Goal: Task Accomplishment & Management: Use online tool/utility

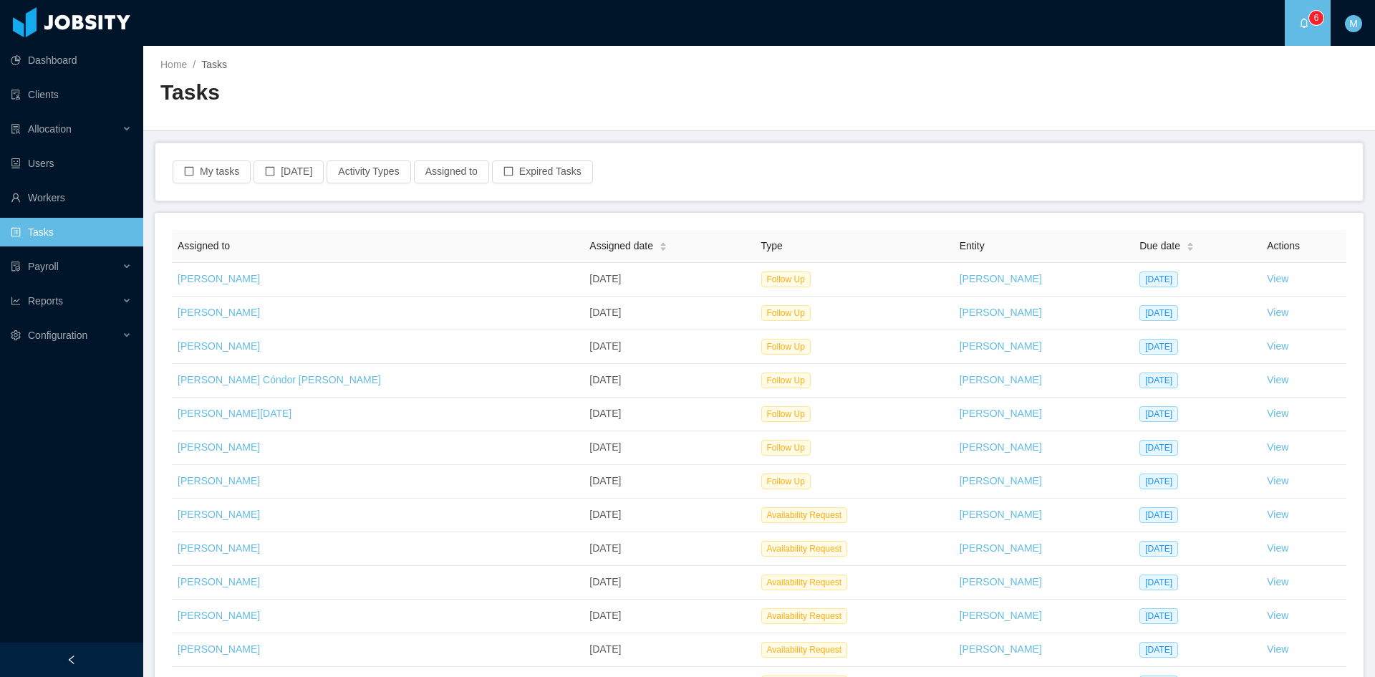
click at [196, 188] on div "My tasks Today Activity Types Assigned to Expired Tasks" at bounding box center [759, 171] width 1208 height 57
click at [201, 170] on button "My tasks" at bounding box center [212, 171] width 78 height 23
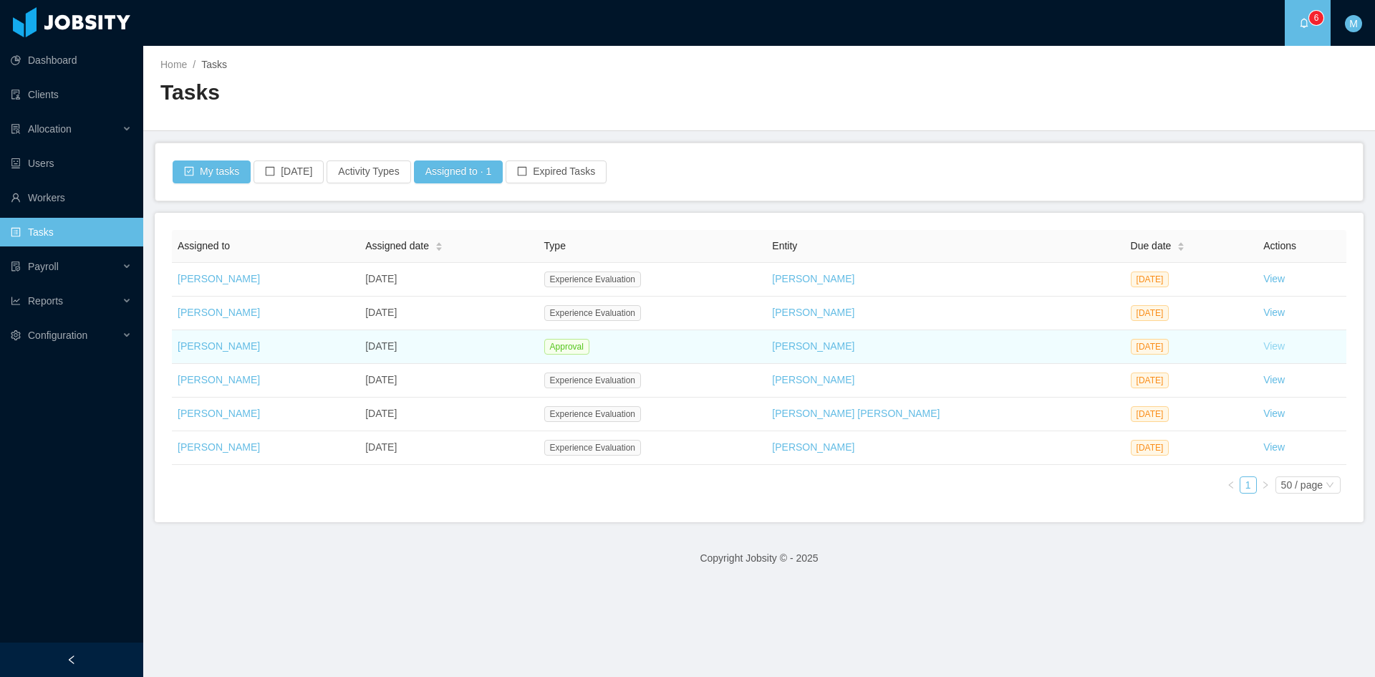
click at [1263, 346] on link "View" at bounding box center [1273, 345] width 21 height 11
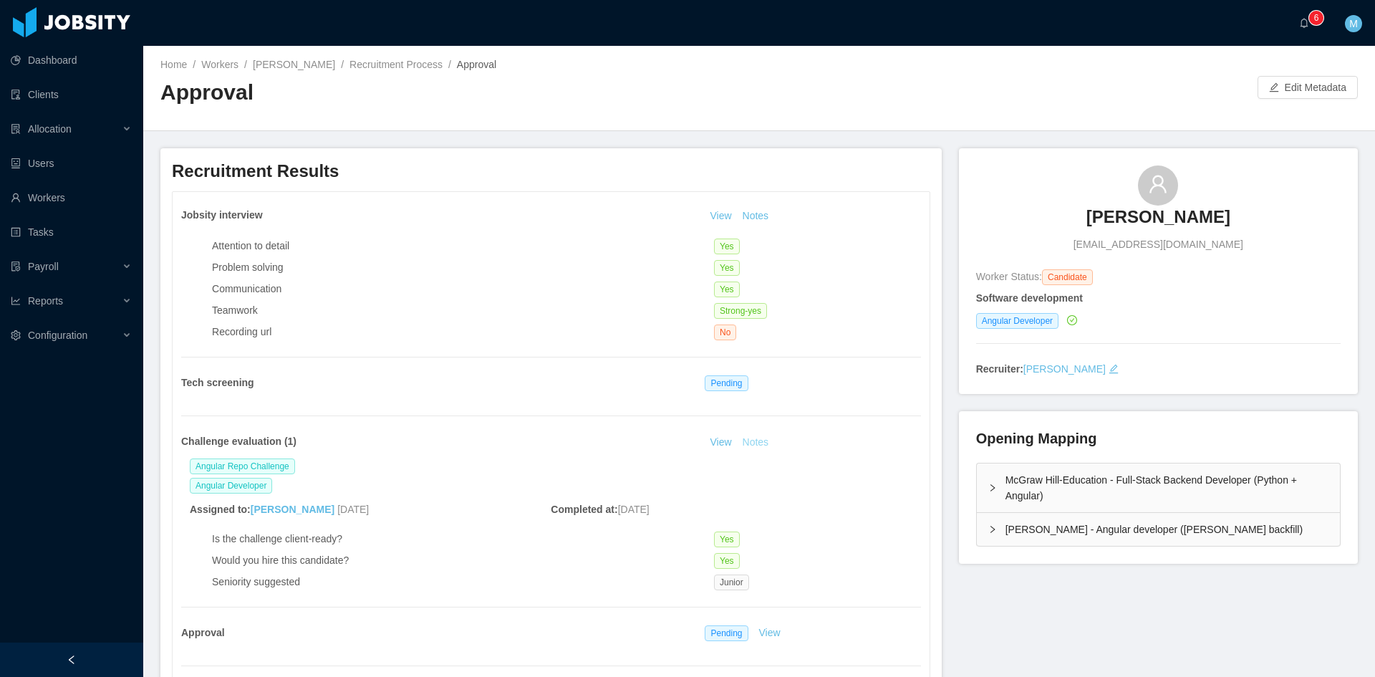
click at [751, 445] on button "Notes" at bounding box center [756, 442] width 38 height 17
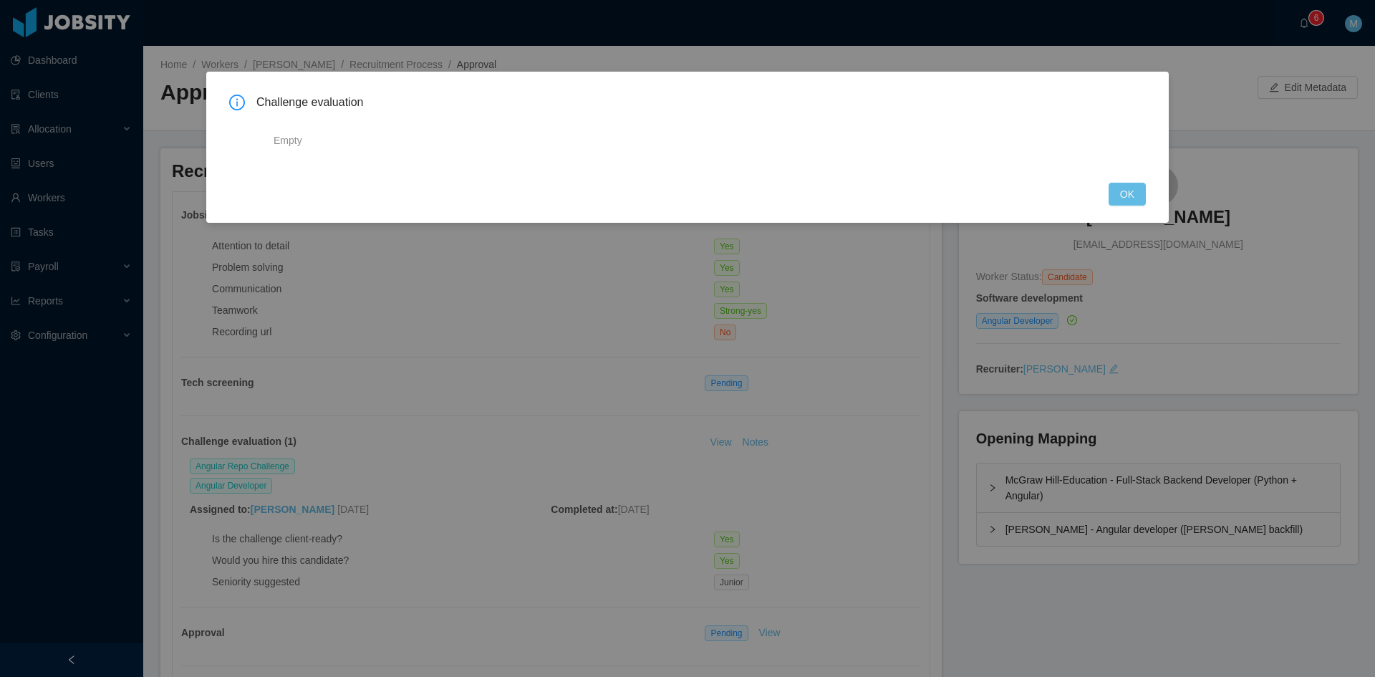
click at [541, 413] on div "Challenge evaluation Empty OK" at bounding box center [687, 338] width 1375 height 677
click at [1132, 194] on button "OK" at bounding box center [1127, 194] width 37 height 23
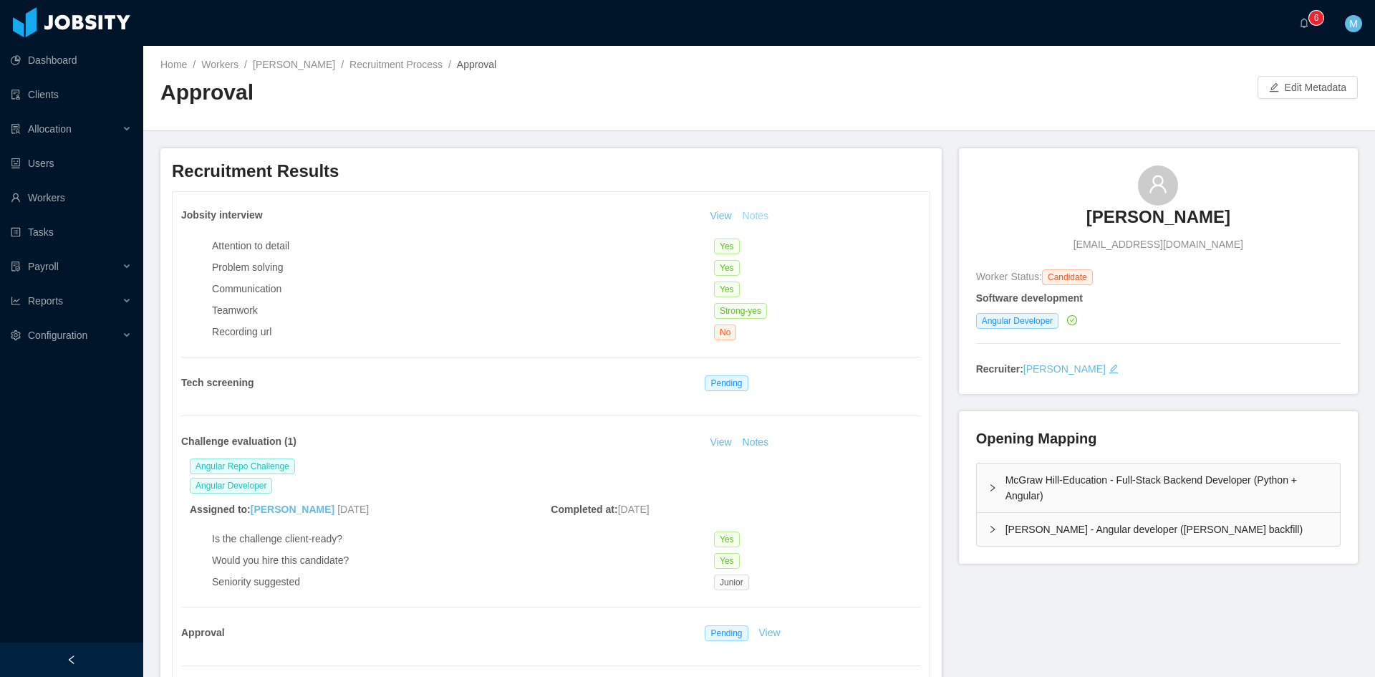
click at [751, 212] on button "Notes" at bounding box center [756, 216] width 38 height 17
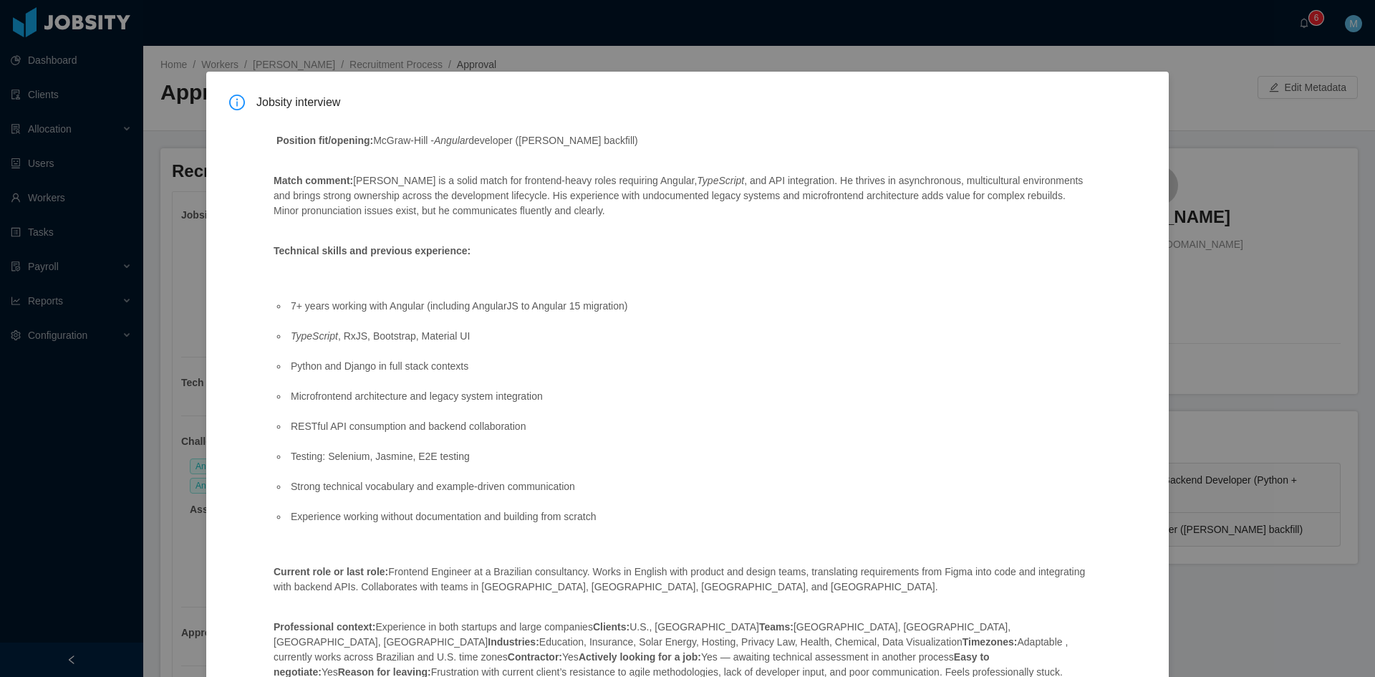
scroll to position [481, 0]
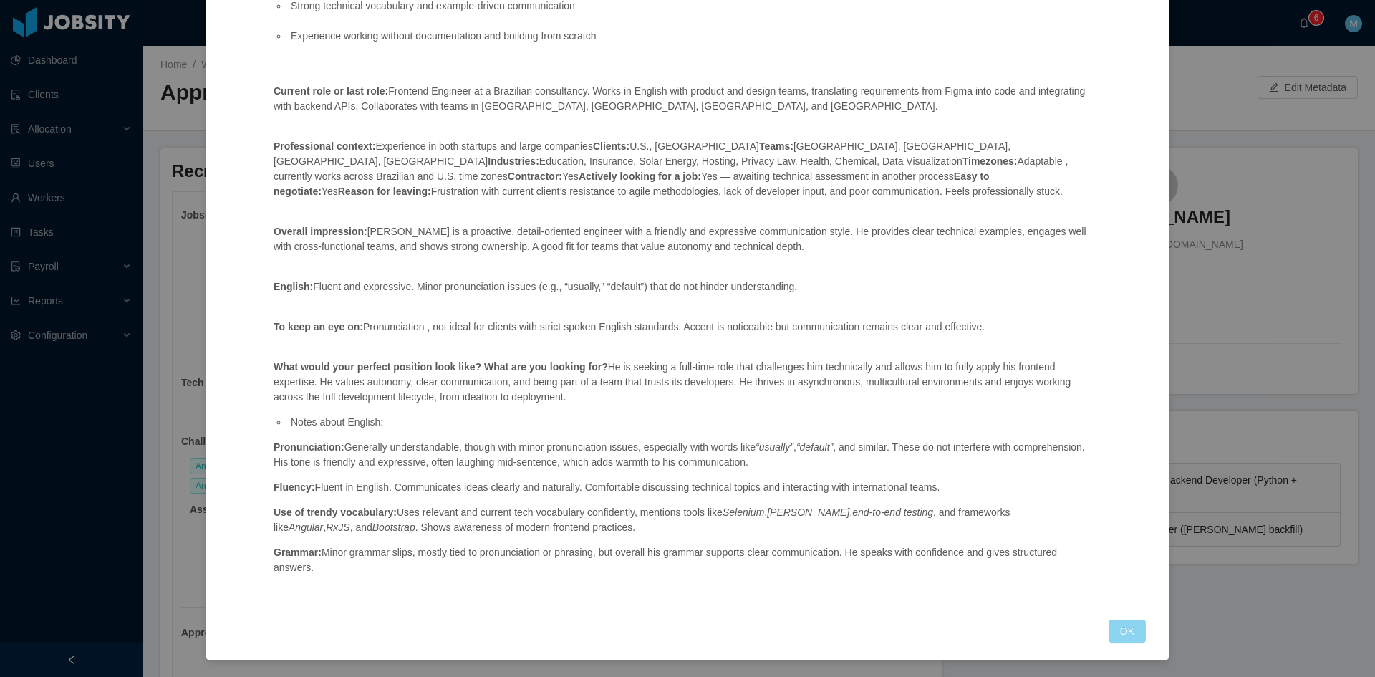
click at [1120, 627] on button "OK" at bounding box center [1127, 631] width 37 height 23
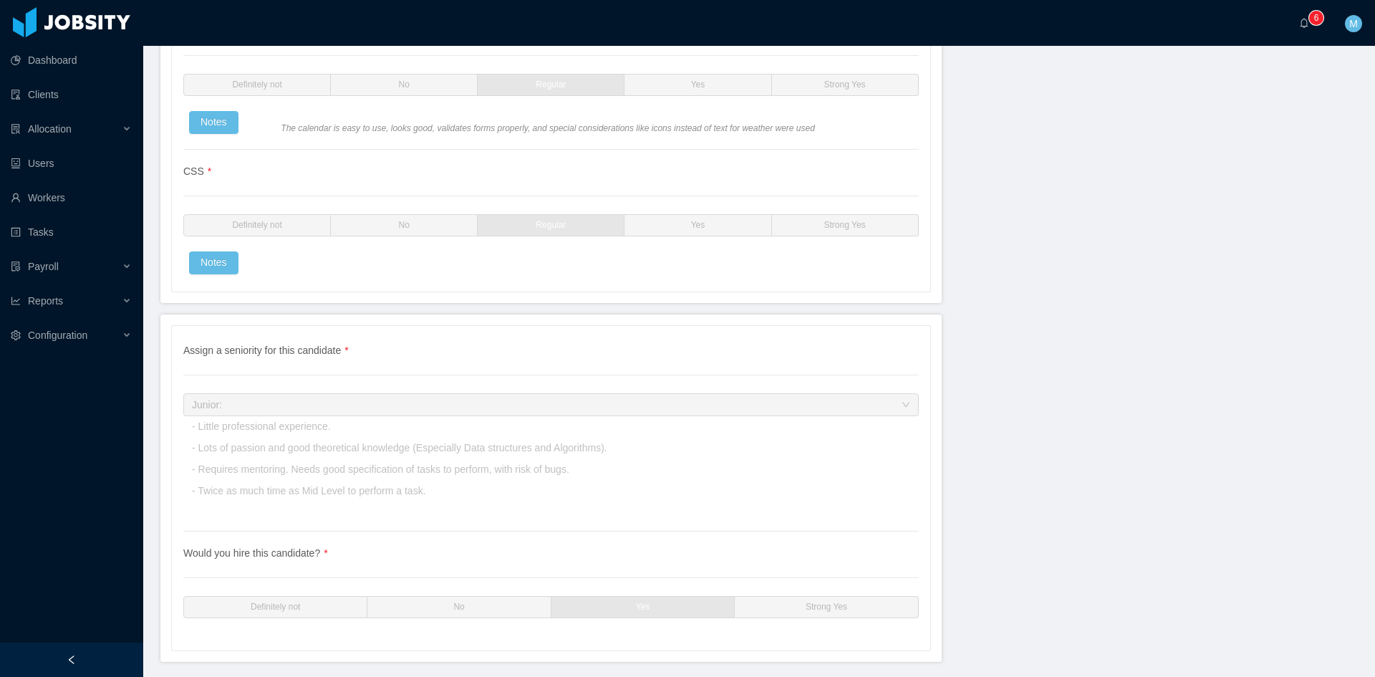
scroll to position [3394, 0]
